Goal: Book appointment/travel/reservation

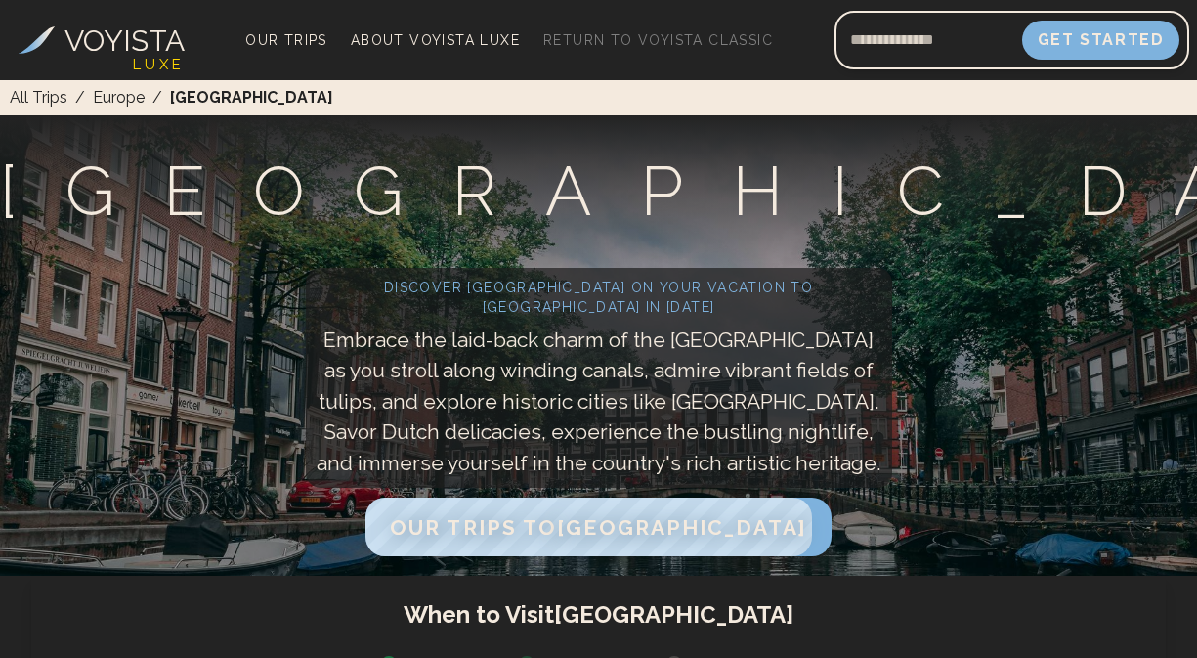
scroll to position [143, 0]
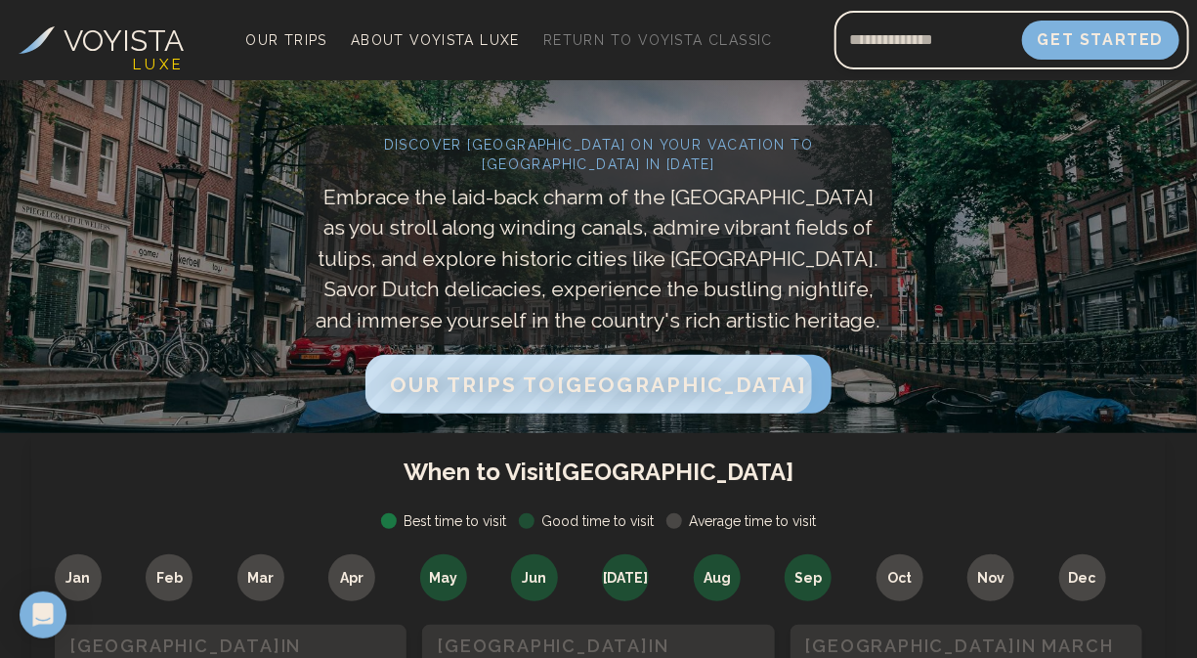
click at [388, 522] on div at bounding box center [389, 521] width 16 height 16
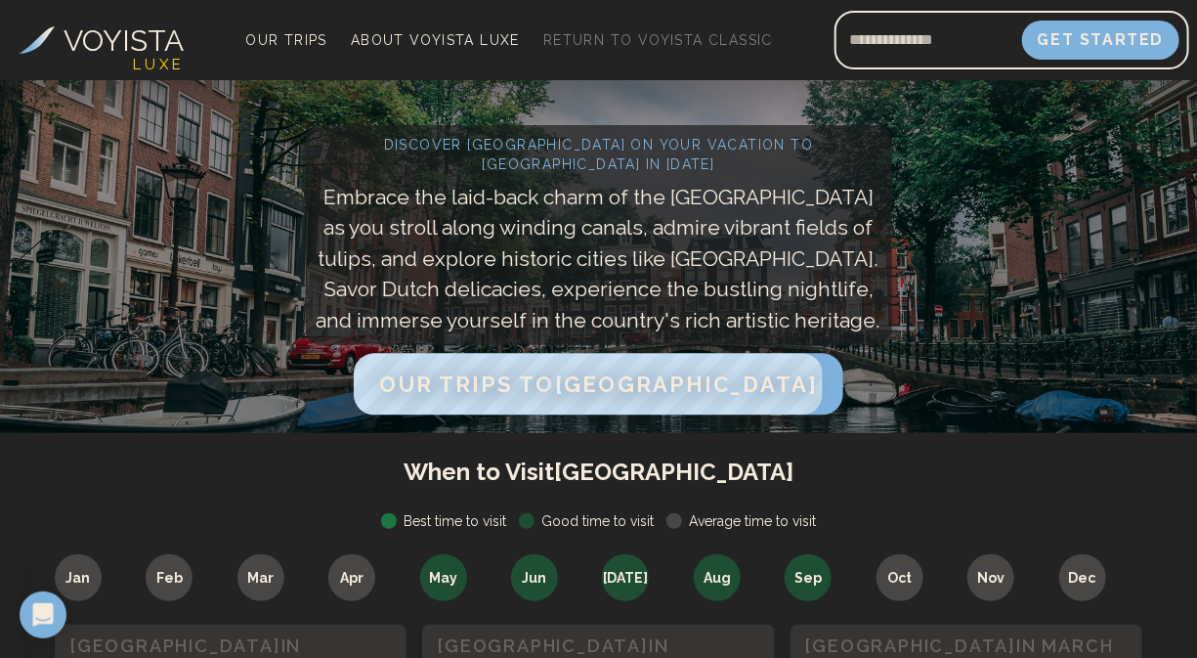
click at [569, 397] on span "Our Trips to [GEOGRAPHIC_DATA]" at bounding box center [598, 383] width 438 height 25
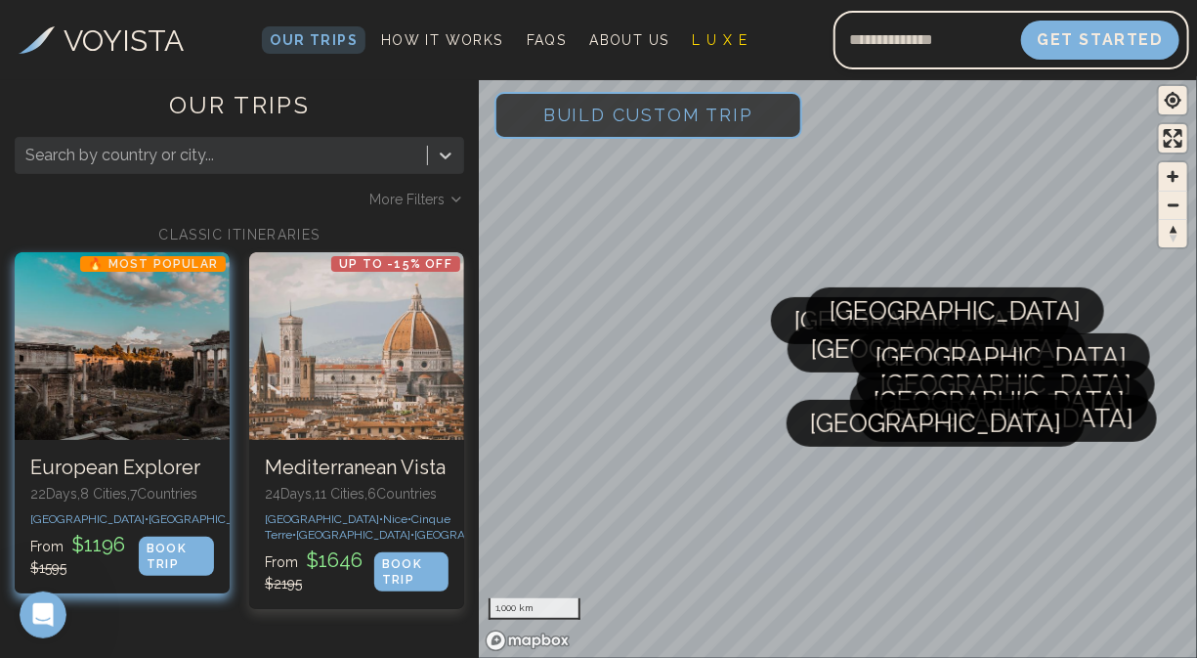
click at [122, 474] on h3 "European Explorer" at bounding box center [122, 468] width 184 height 24
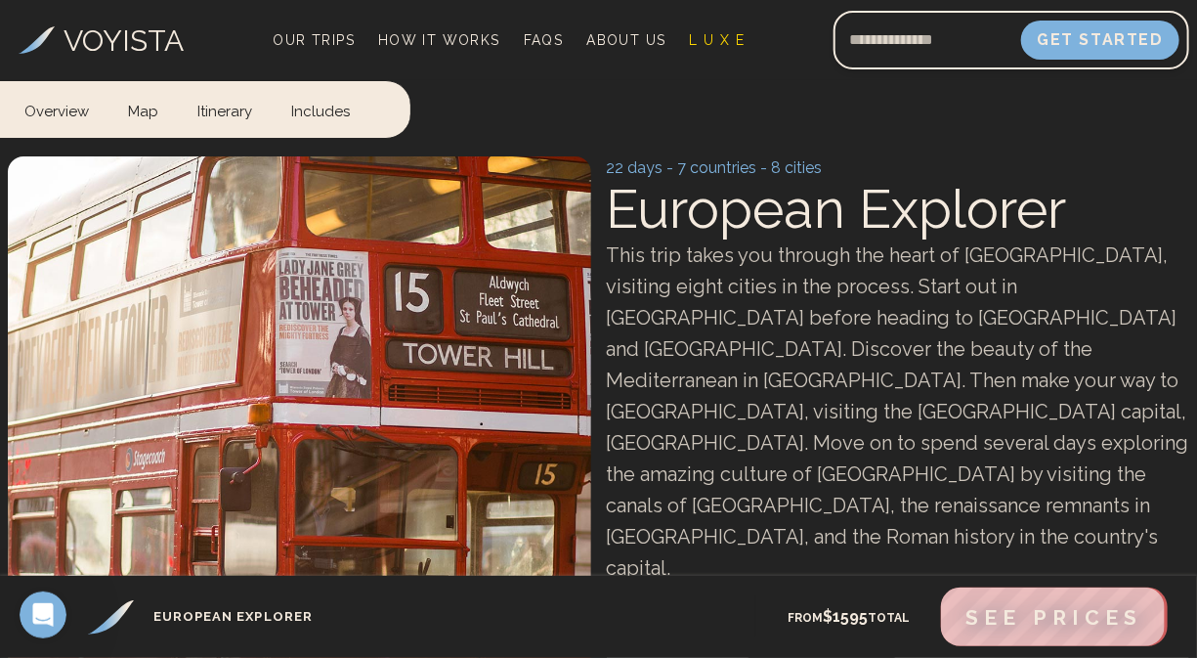
click at [122, 474] on video at bounding box center [300, 521] width 584 height 730
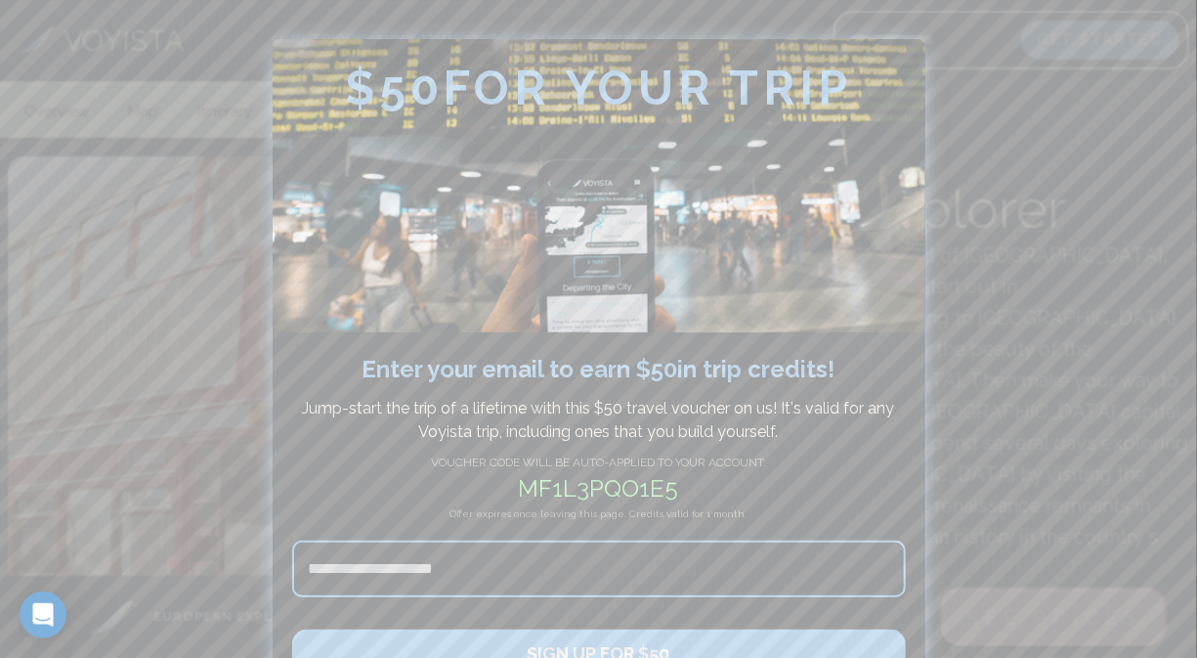
scroll to position [72, 0]
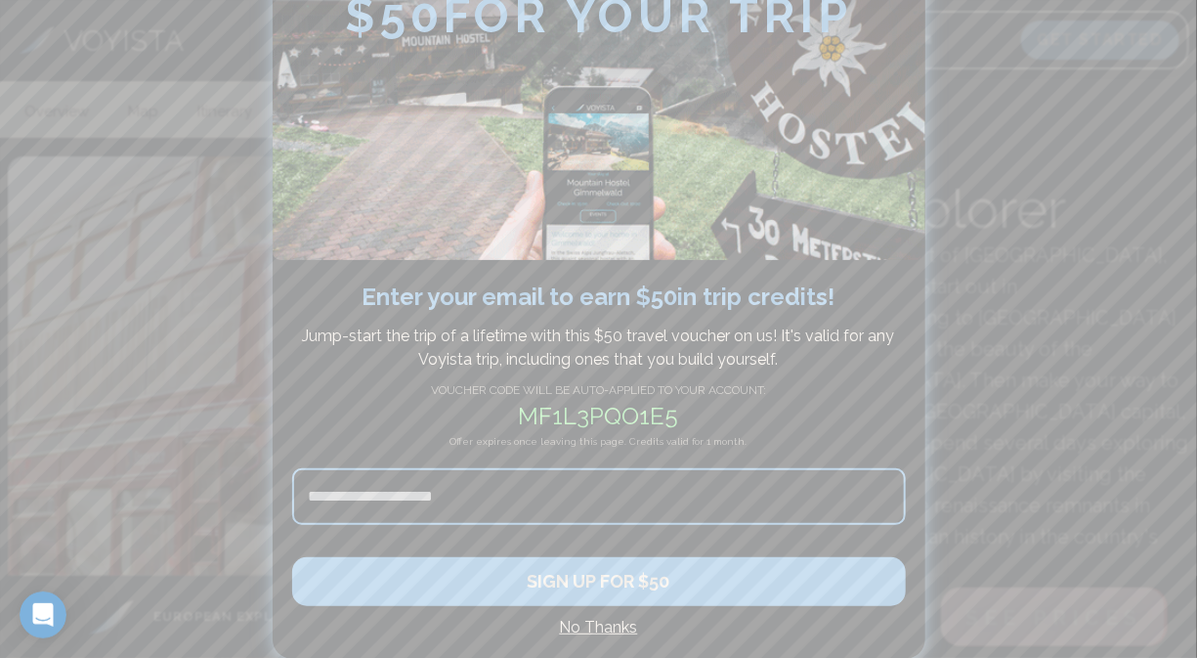
click at [591, 628] on h4 "No Thanks" at bounding box center [599, 627] width 614 height 23
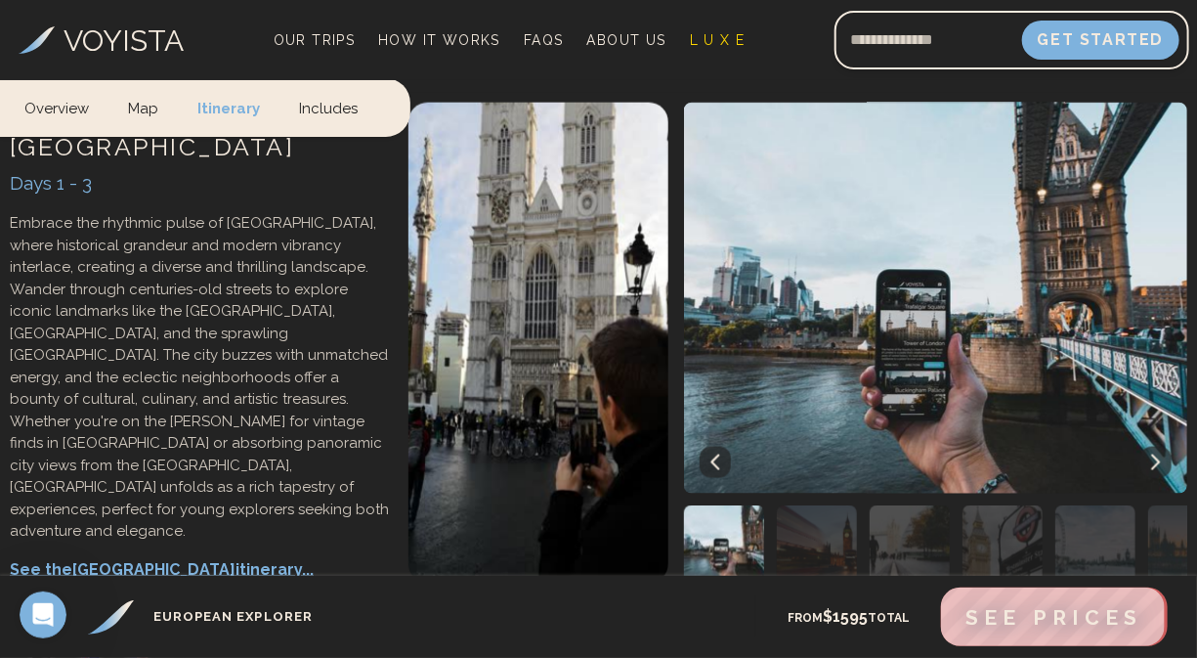
scroll to position [843, 0]
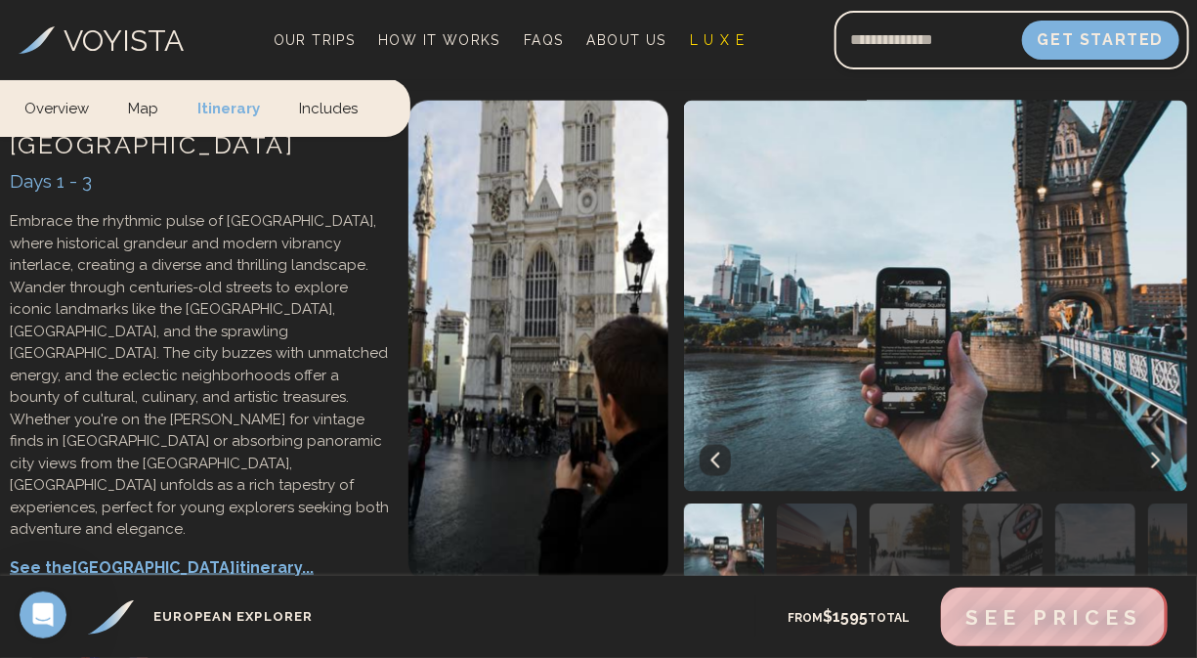
click at [138, 556] on p "See the London itinerary..." at bounding box center [199, 567] width 379 height 23
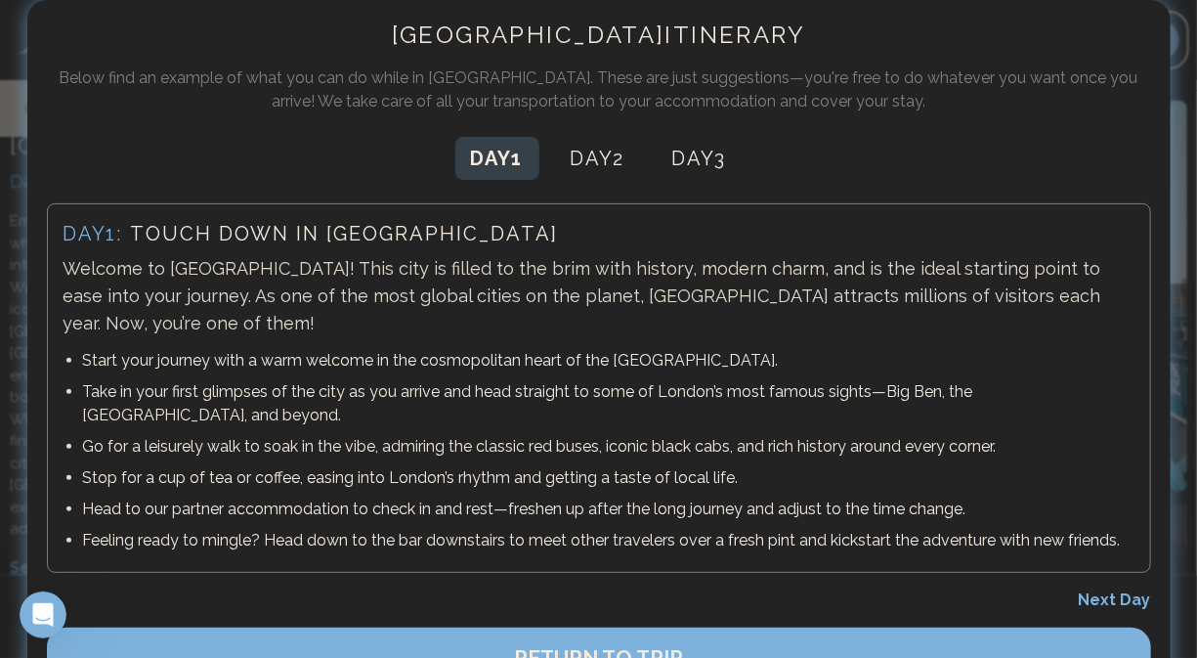
scroll to position [68, 0]
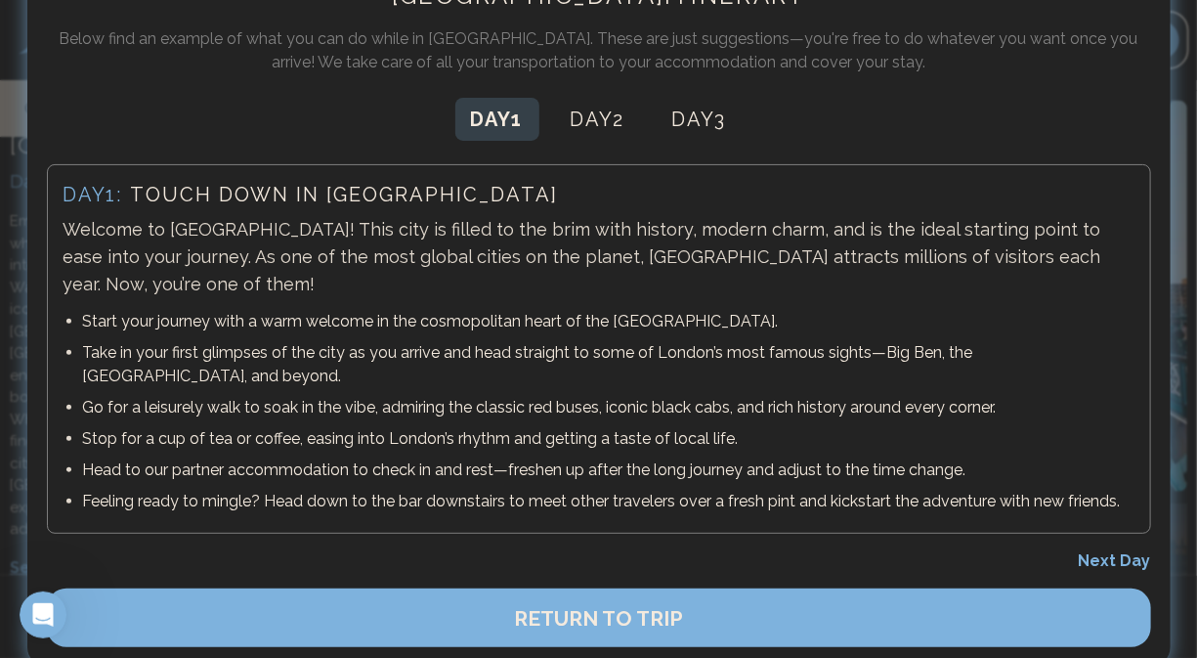
click at [372, 588] on button "RETURN TO TRIP" at bounding box center [599, 617] width 1105 height 59
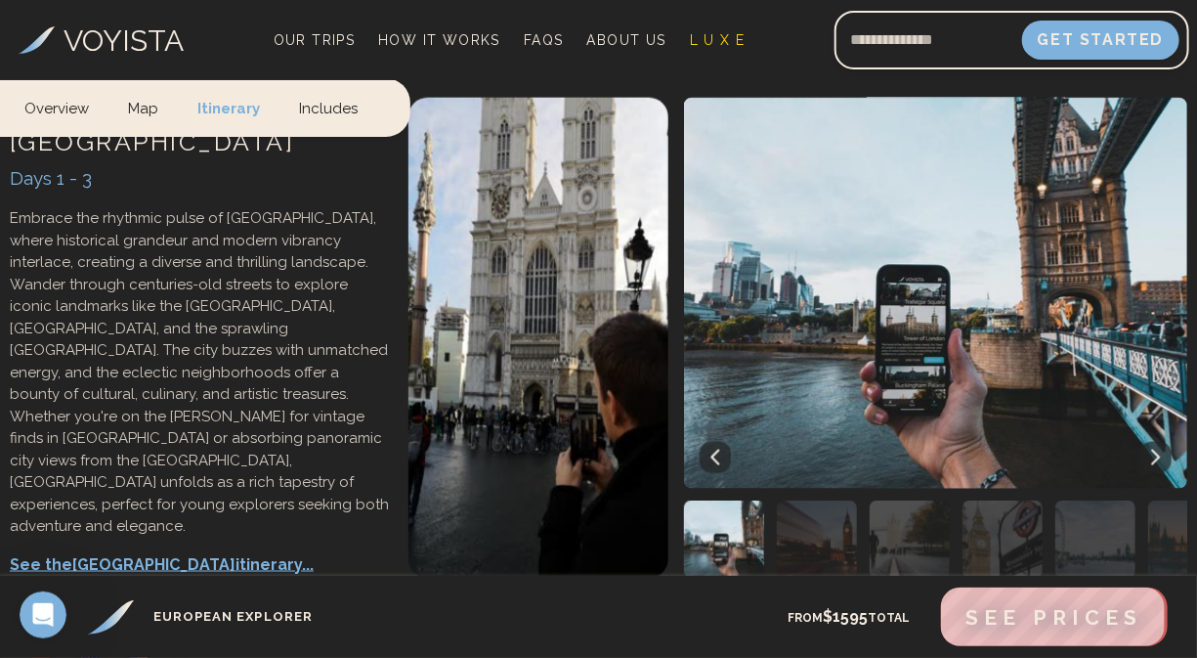
scroll to position [791, 0]
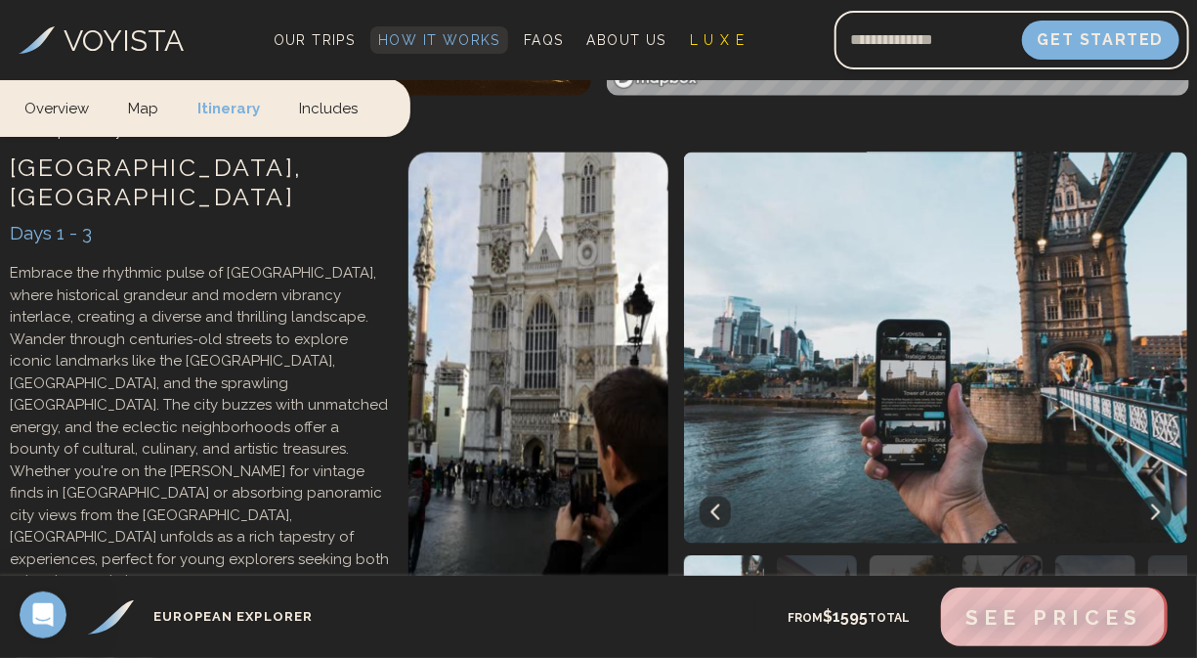
click at [428, 40] on span "How It Works" at bounding box center [439, 40] width 122 height 16
